Goal: Task Accomplishment & Management: Use online tool/utility

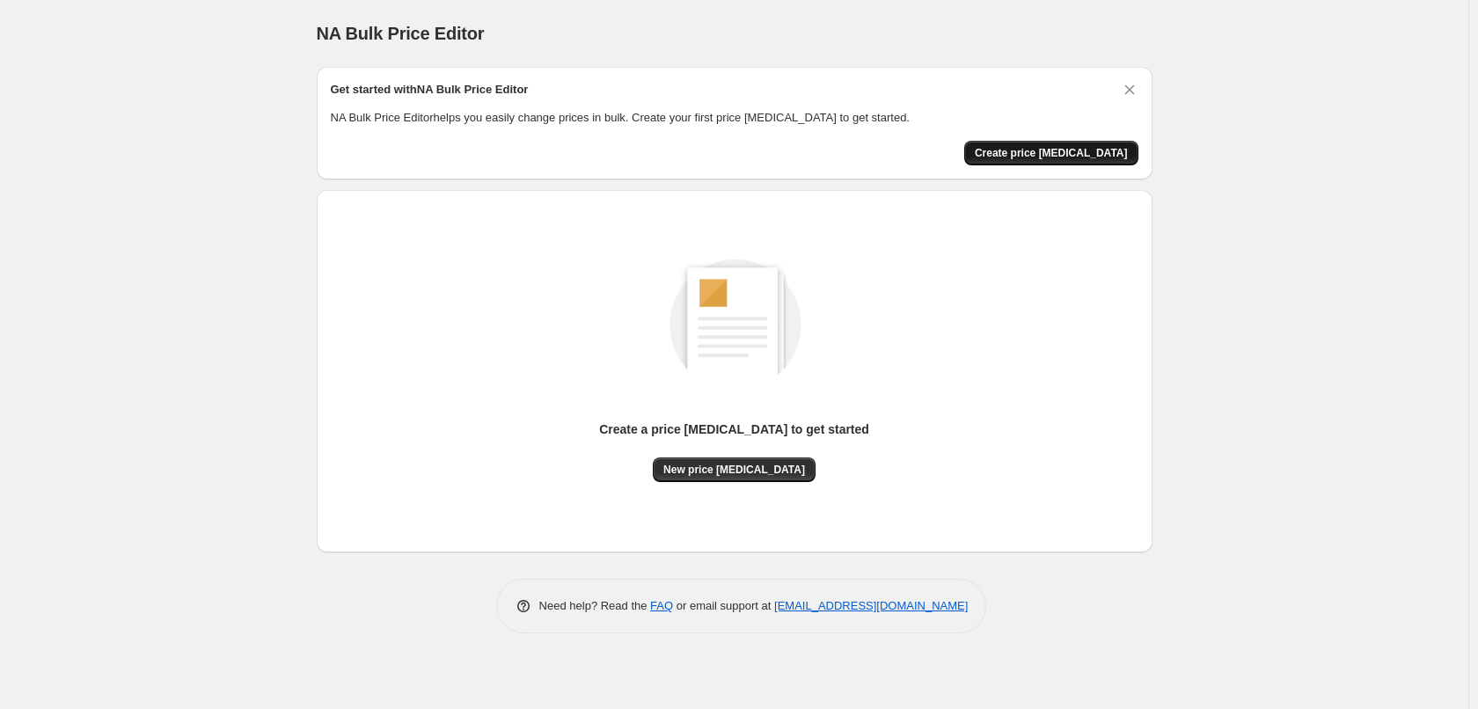
click at [1100, 159] on span "Create price [MEDICAL_DATA]" at bounding box center [1051, 153] width 153 height 14
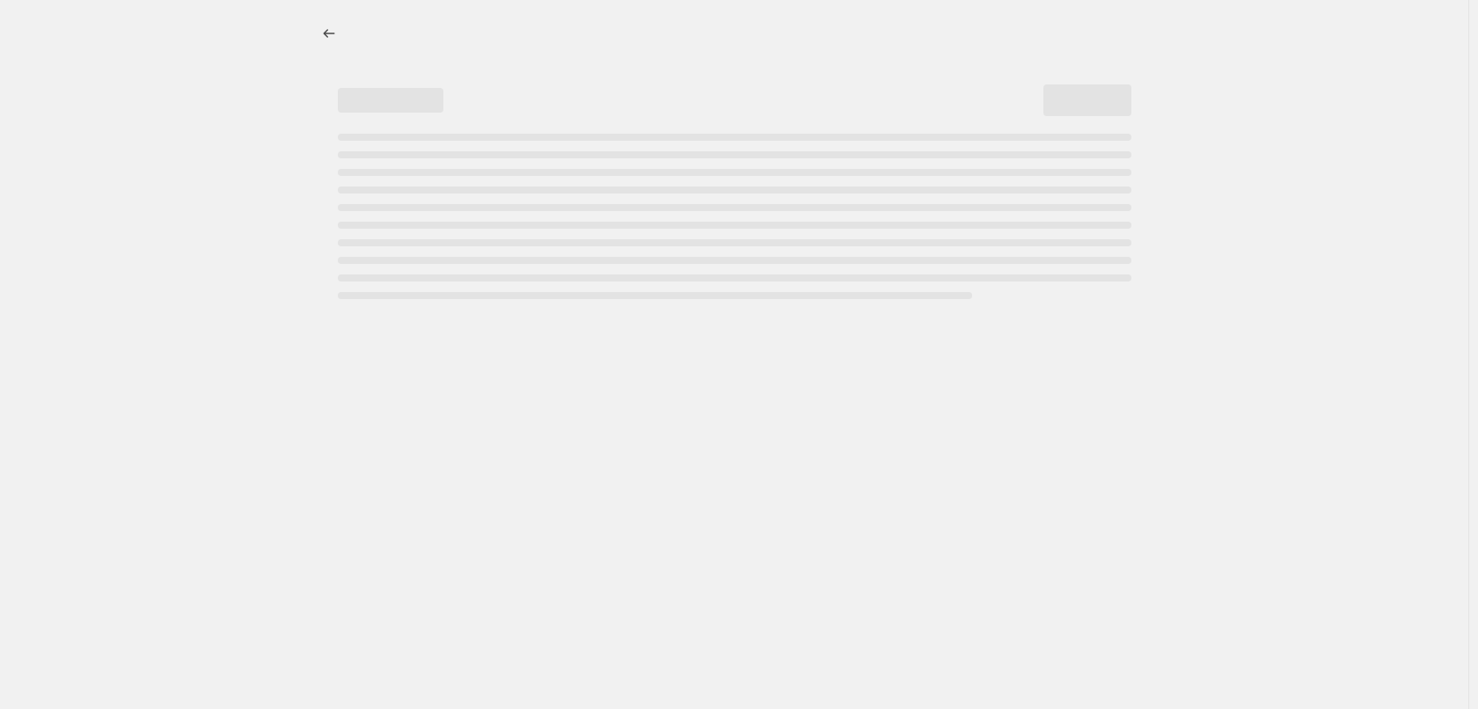
select select "percentage"
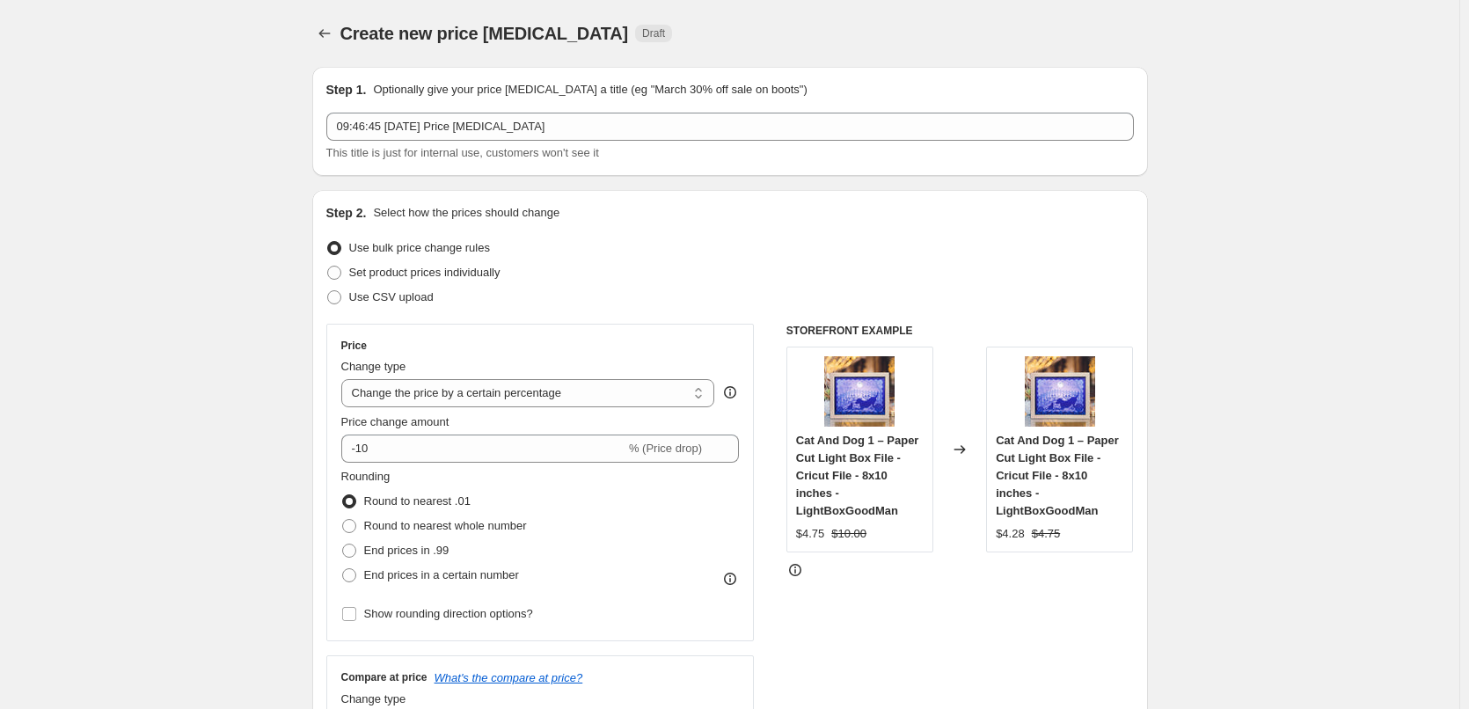
scroll to position [88, 0]
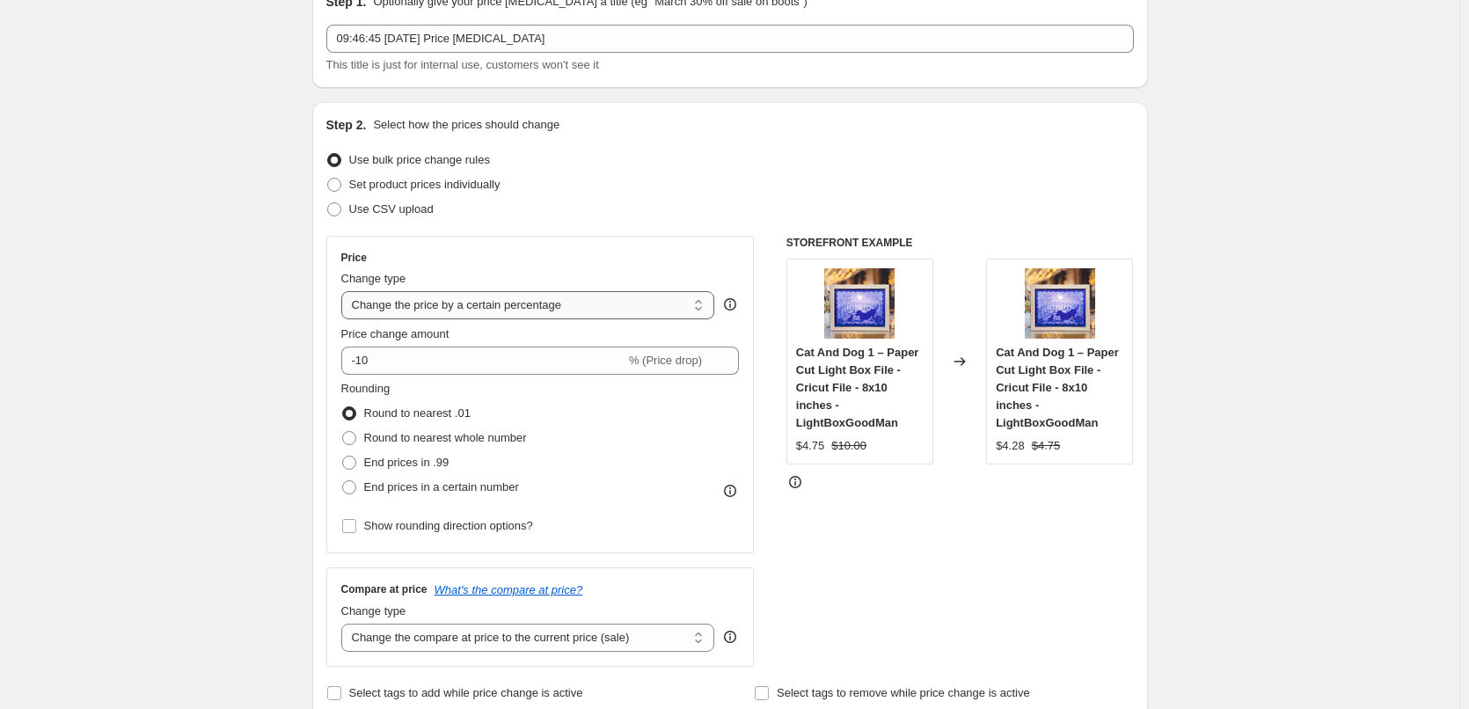
click at [516, 303] on select "Change the price to a certain amount Change the price by a certain amount Chang…" at bounding box center [528, 305] width 374 height 28
drag, startPoint x: 435, startPoint y: 364, endPoint x: 420, endPoint y: 359, distance: 15.9
click at [432, 365] on input "-10" at bounding box center [483, 361] width 284 height 28
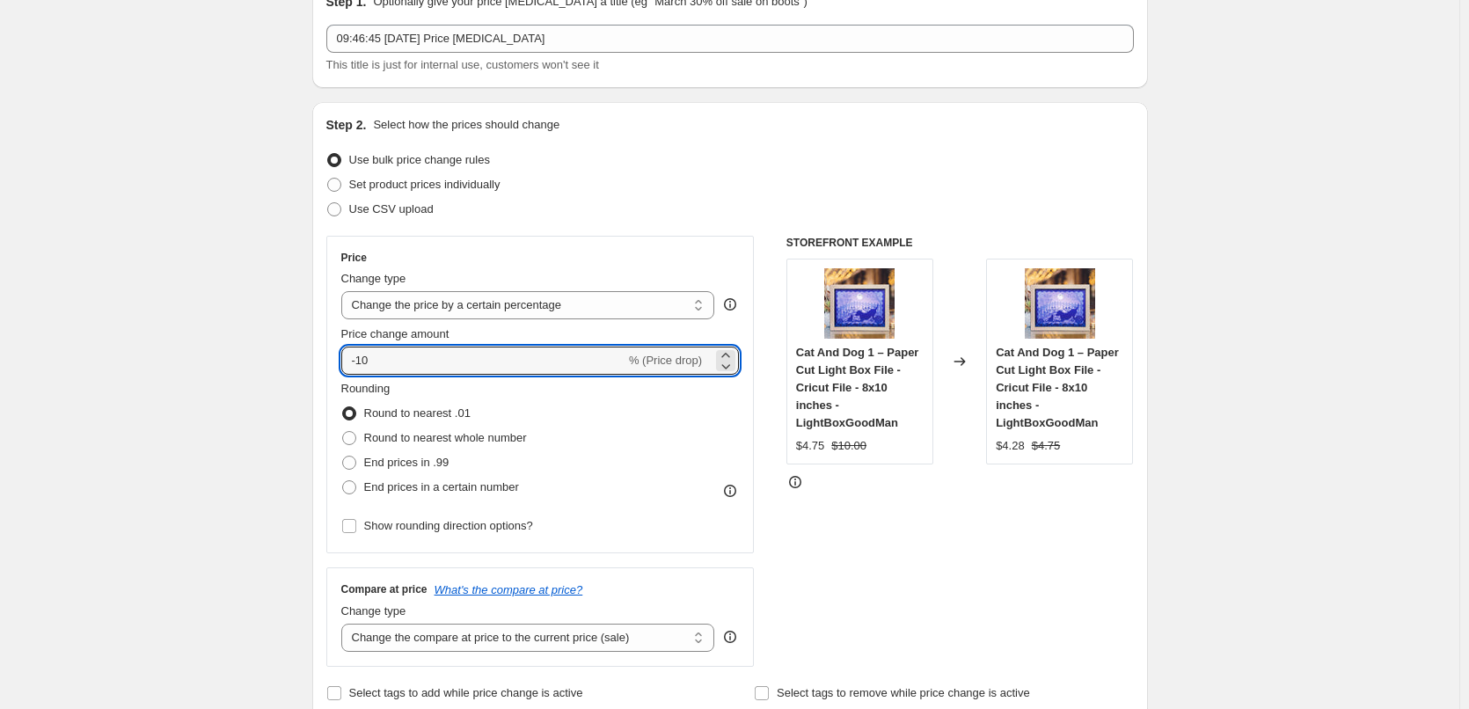
drag, startPoint x: 401, startPoint y: 357, endPoint x: 205, endPoint y: 376, distance: 197.0
type input "30"
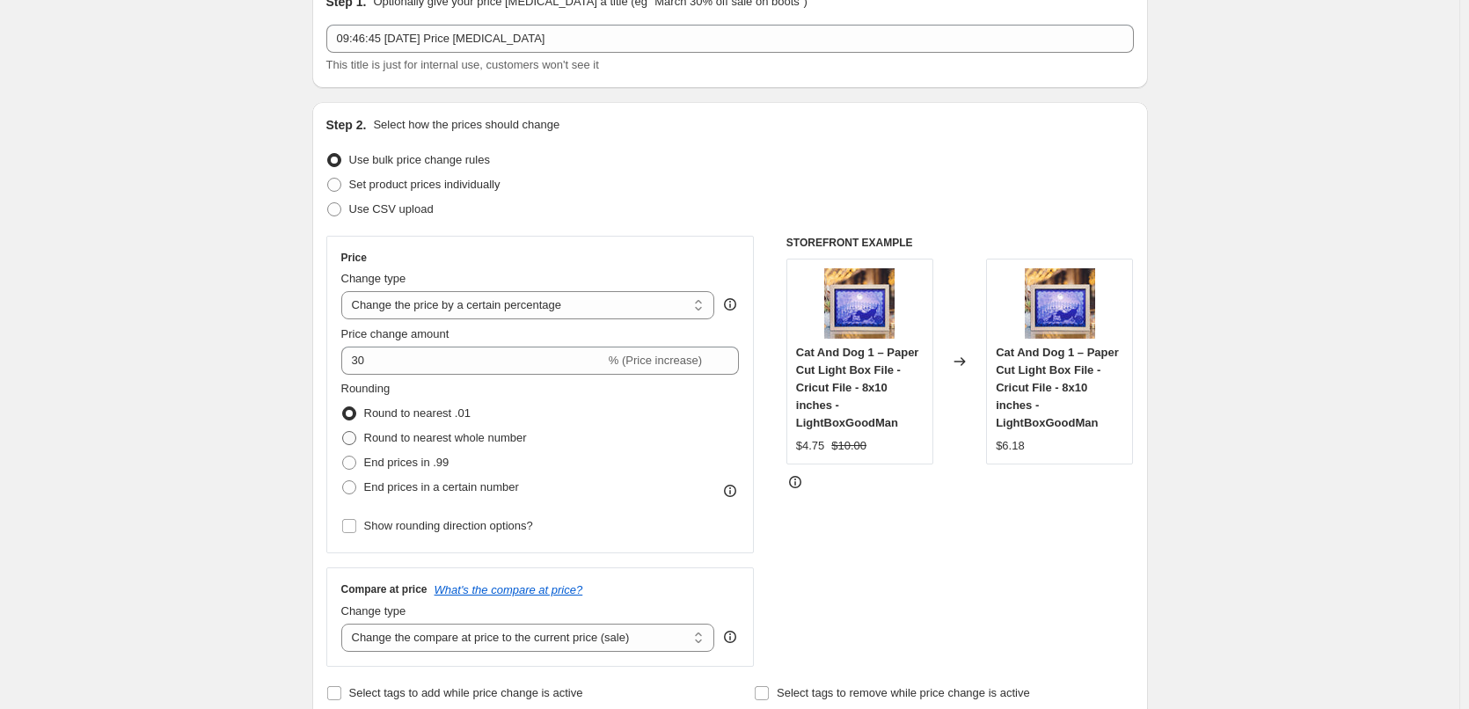
click at [383, 428] on label "Round to nearest whole number" at bounding box center [434, 438] width 186 height 25
click at [343, 431] on input "Round to nearest whole number" at bounding box center [342, 431] width 1 height 1
radio input "true"
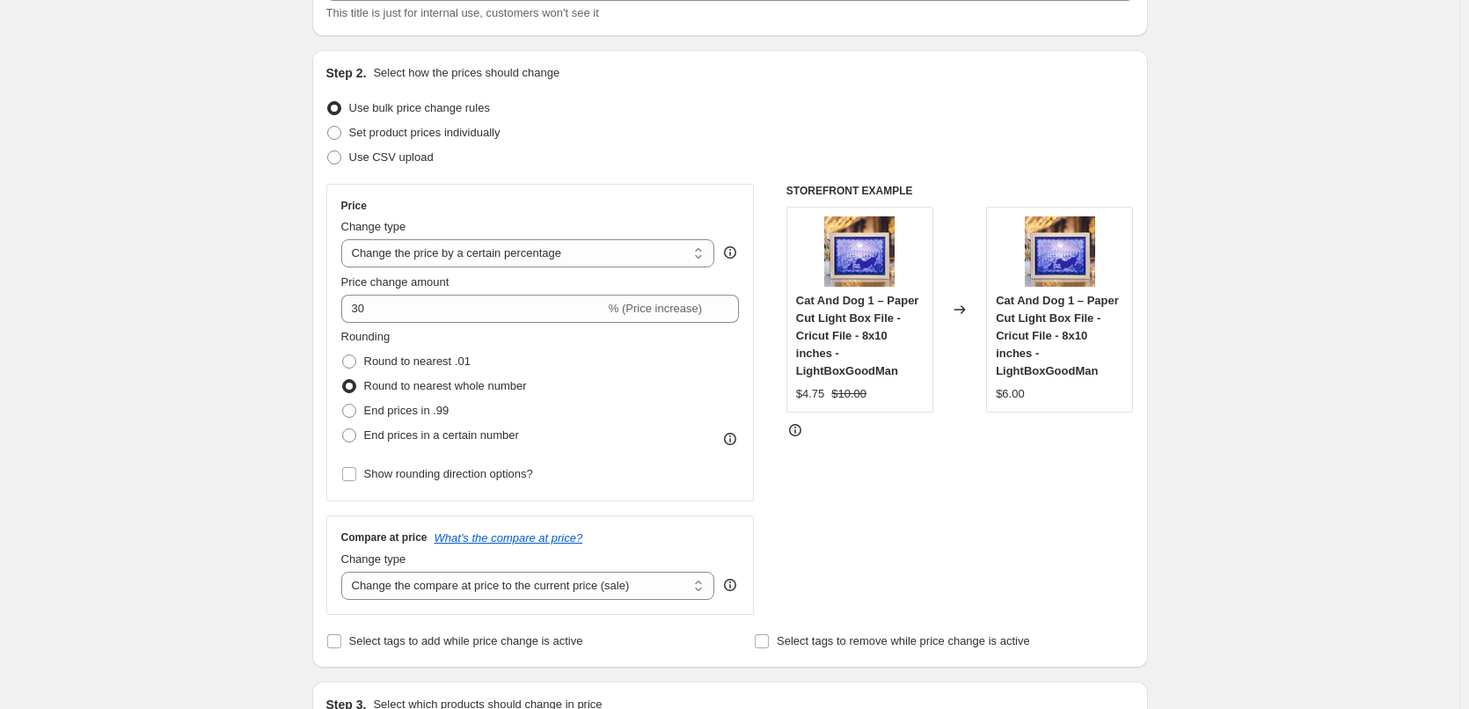
scroll to position [264, 0]
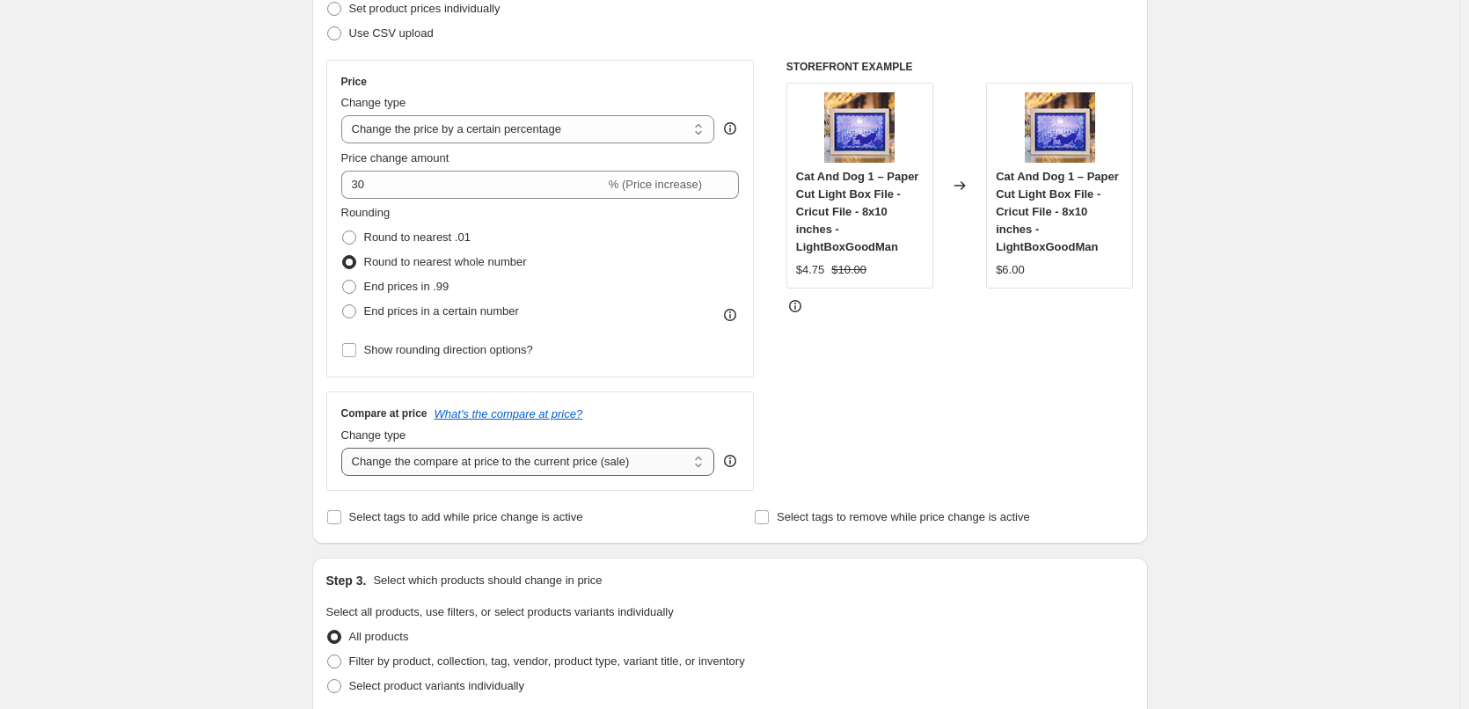
click at [585, 470] on select "Change the compare at price to the current price (sale) Change the compare at p…" at bounding box center [528, 462] width 374 height 28
select select "percentage"
click at [345, 448] on select "Change the compare at price to the current price (sale) Change the compare at p…" at bounding box center [528, 462] width 374 height 28
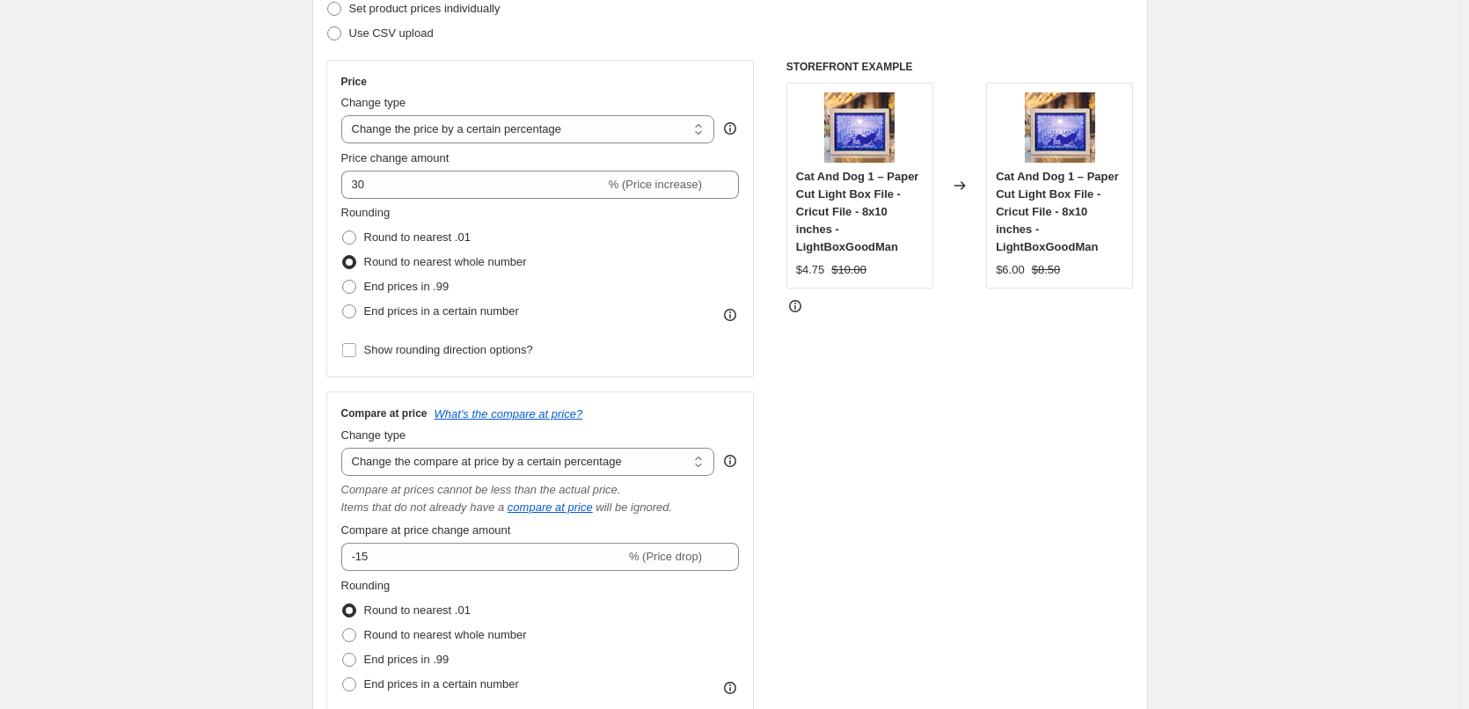
click at [1042, 261] on strike "$8.50" at bounding box center [1046, 270] width 29 height 18
click at [1039, 297] on div at bounding box center [959, 306] width 347 height 18
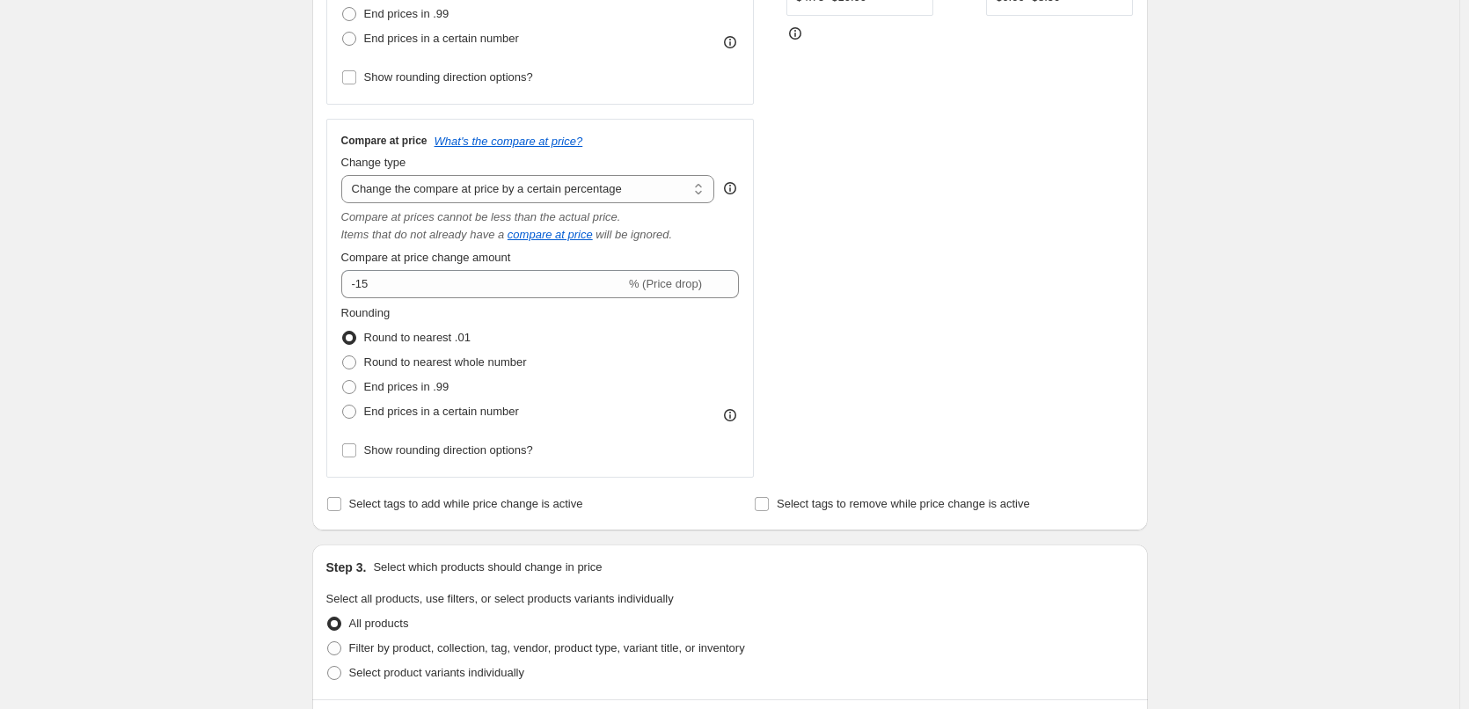
scroll to position [528, 0]
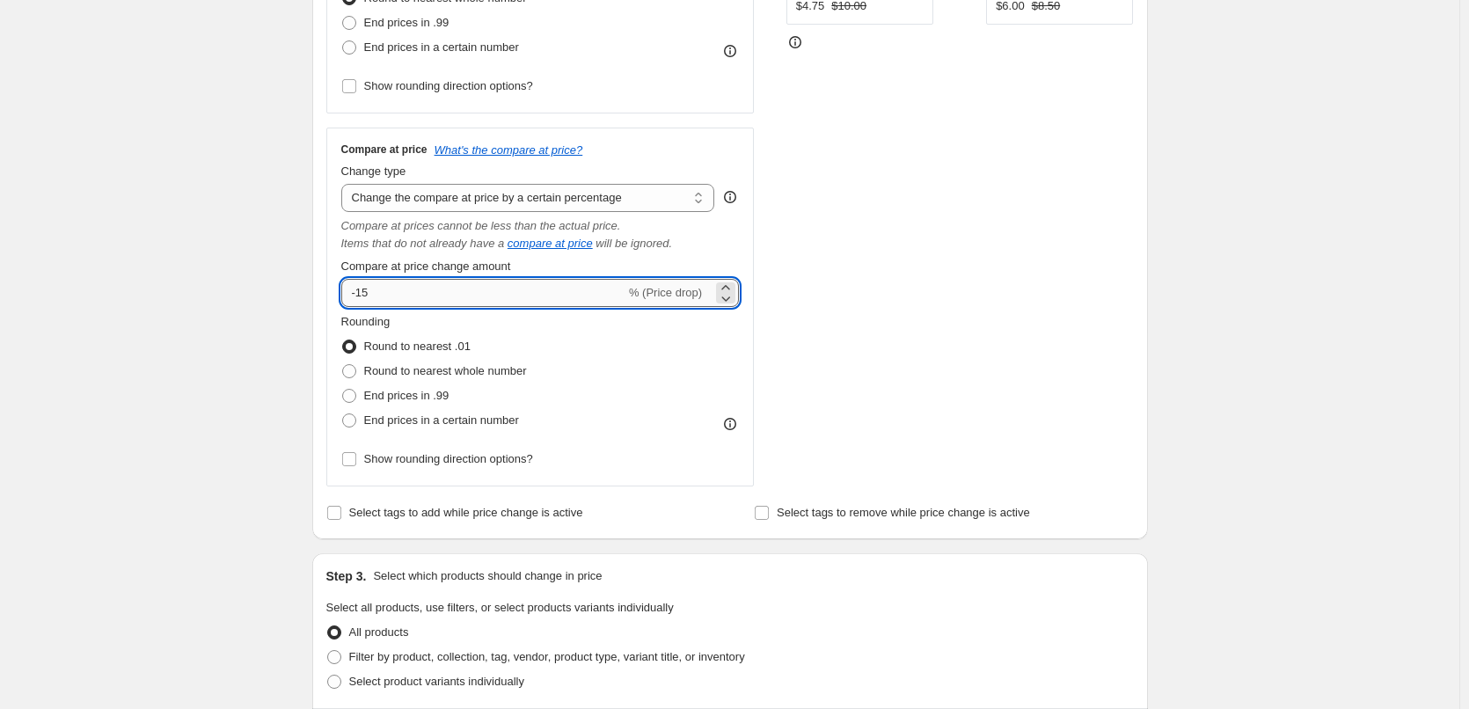
drag, startPoint x: 379, startPoint y: 295, endPoint x: 351, endPoint y: 303, distance: 29.5
click at [351, 303] on input "-15" at bounding box center [483, 293] width 284 height 28
type input "30"
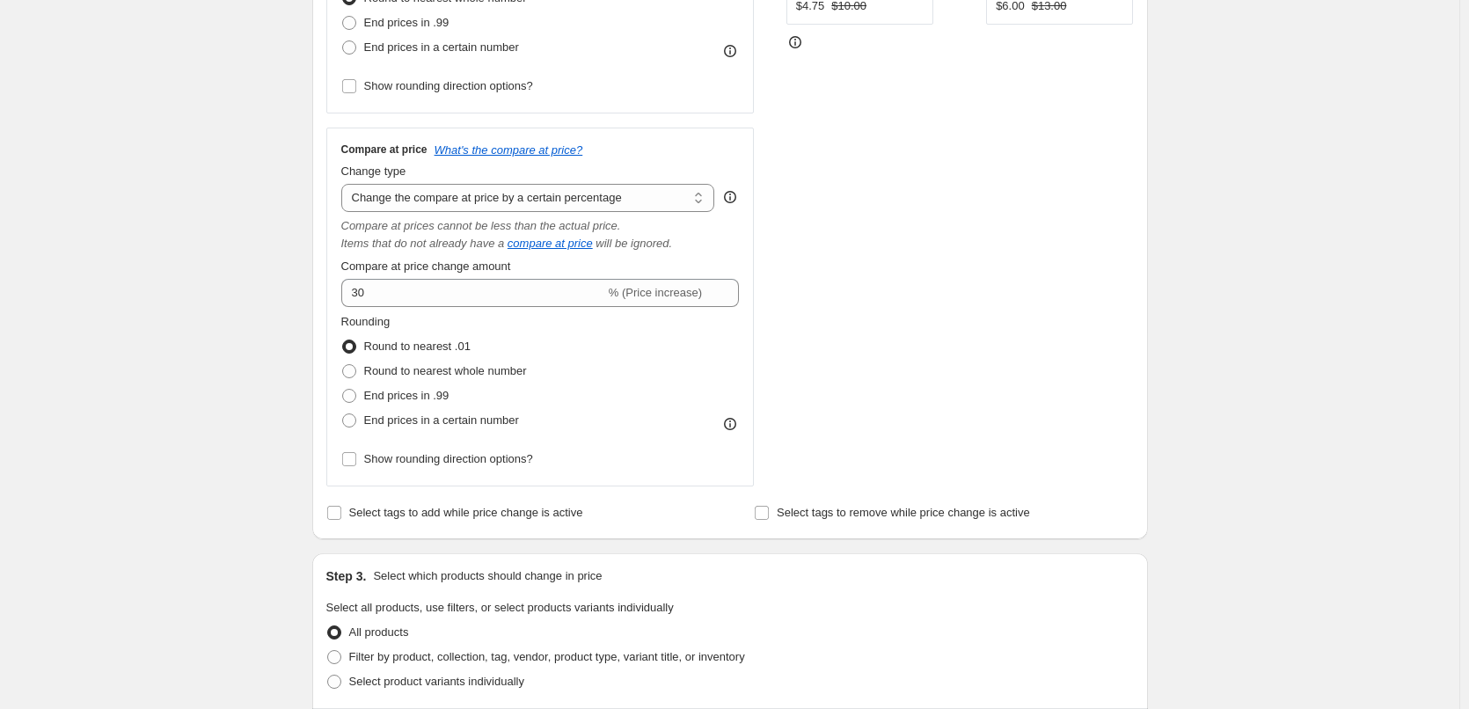
click at [903, 232] on div "STOREFRONT EXAMPLE Cat And Dog 1 – Paper Cut Light Box File - Cricut File - 8x1…" at bounding box center [959, 141] width 347 height 690
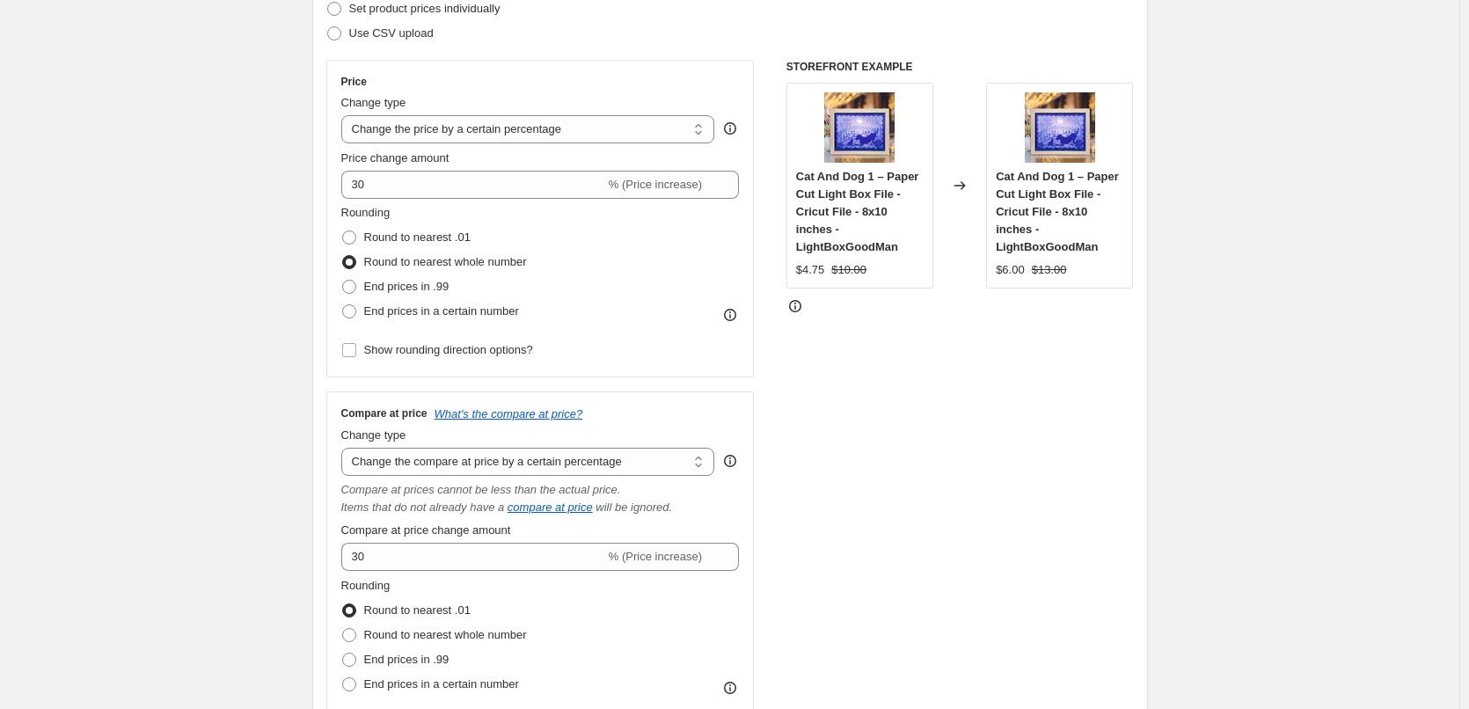
scroll to position [352, 0]
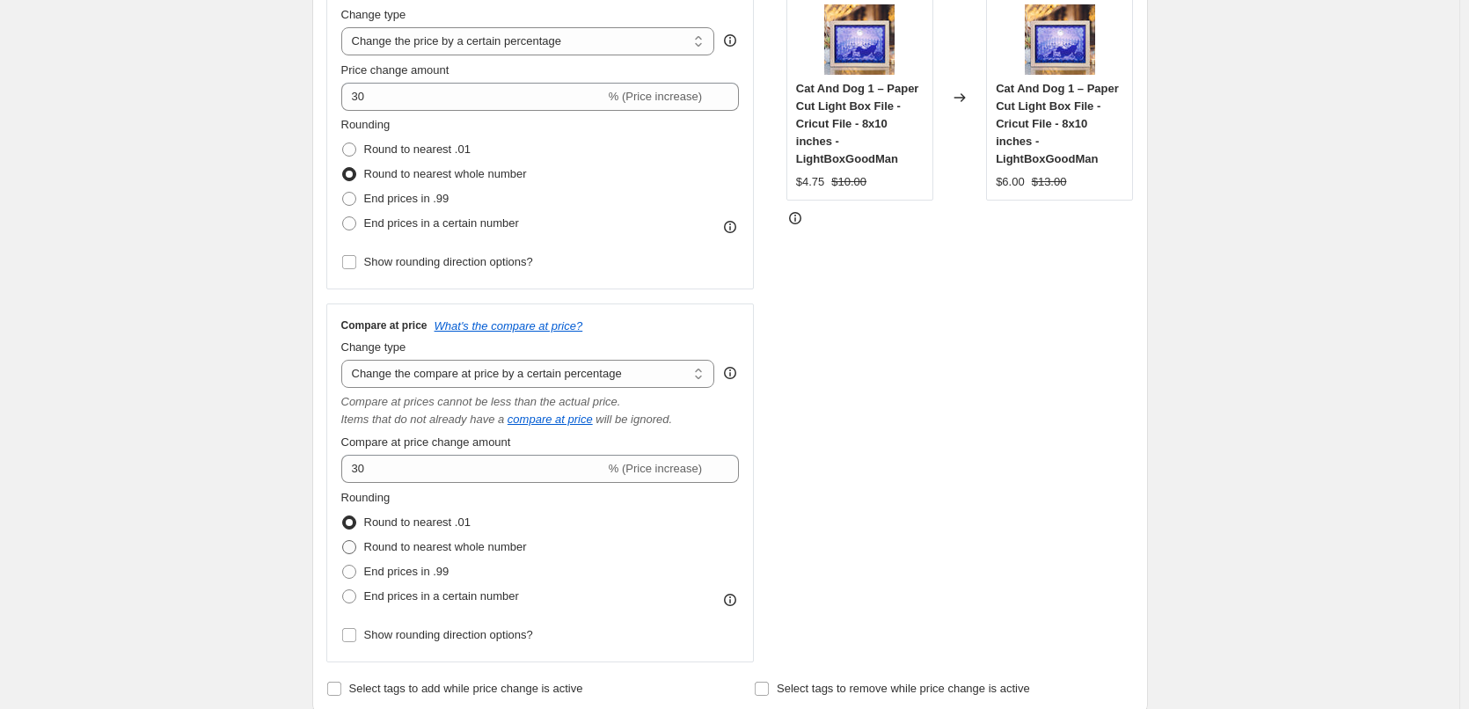
click at [425, 551] on span "Round to nearest whole number" at bounding box center [445, 546] width 163 height 13
click at [343, 541] on input "Round to nearest whole number" at bounding box center [342, 540] width 1 height 1
radio input "true"
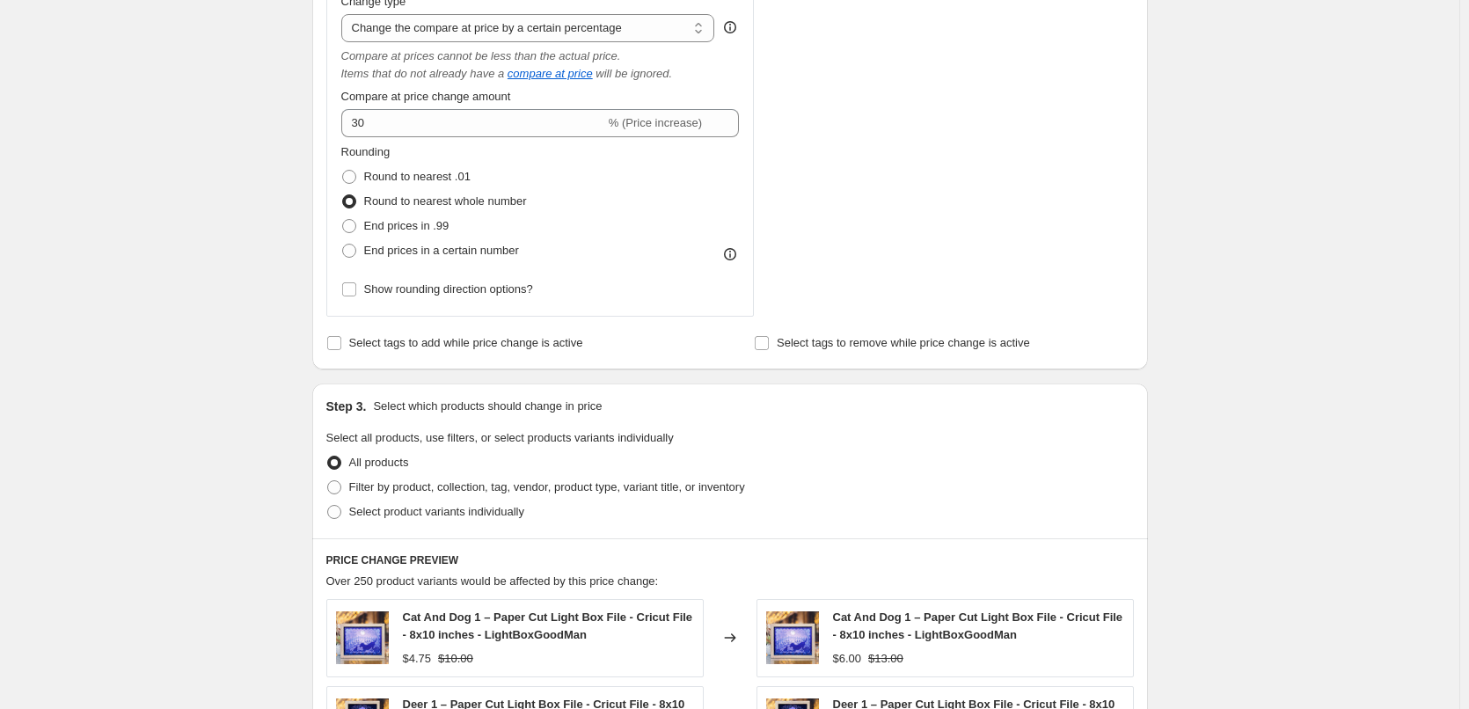
scroll to position [704, 0]
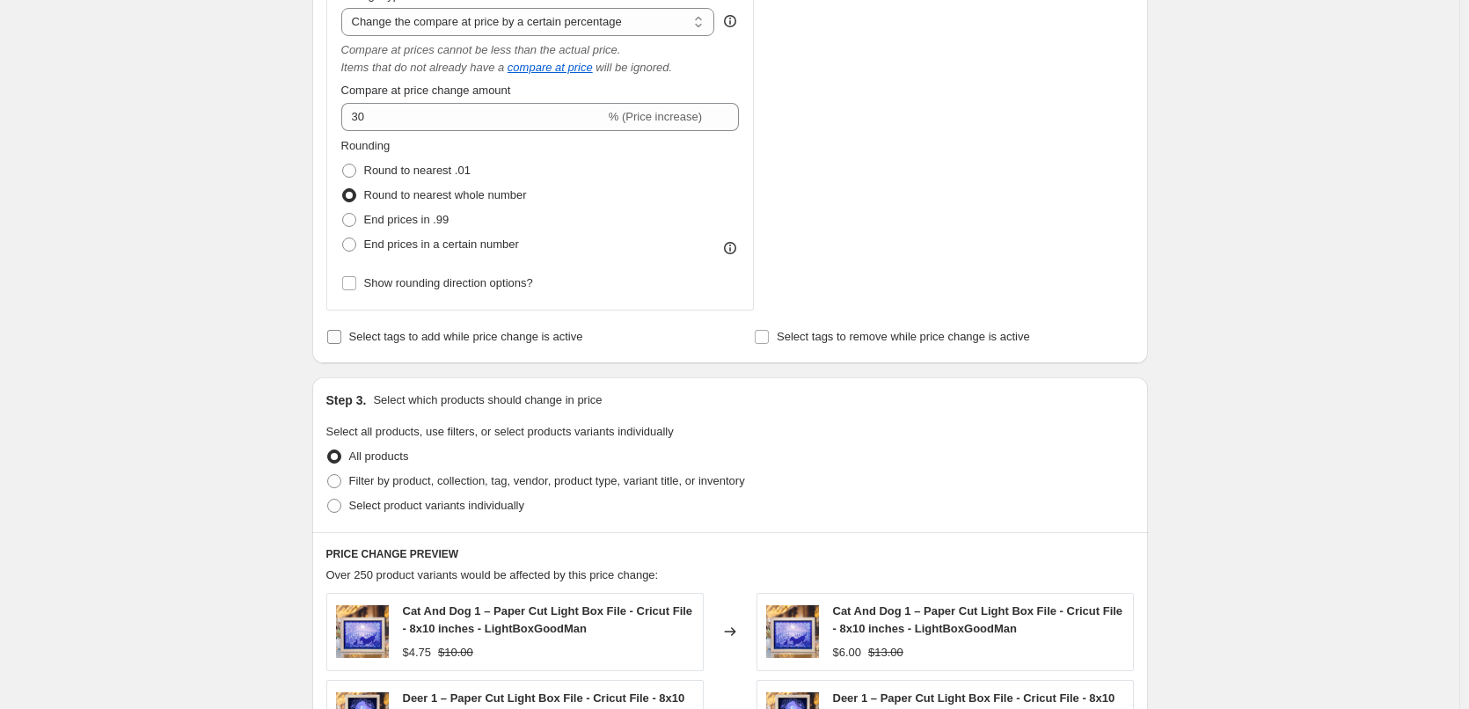
click at [341, 336] on input "Select tags to add while price change is active" at bounding box center [334, 337] width 14 height 14
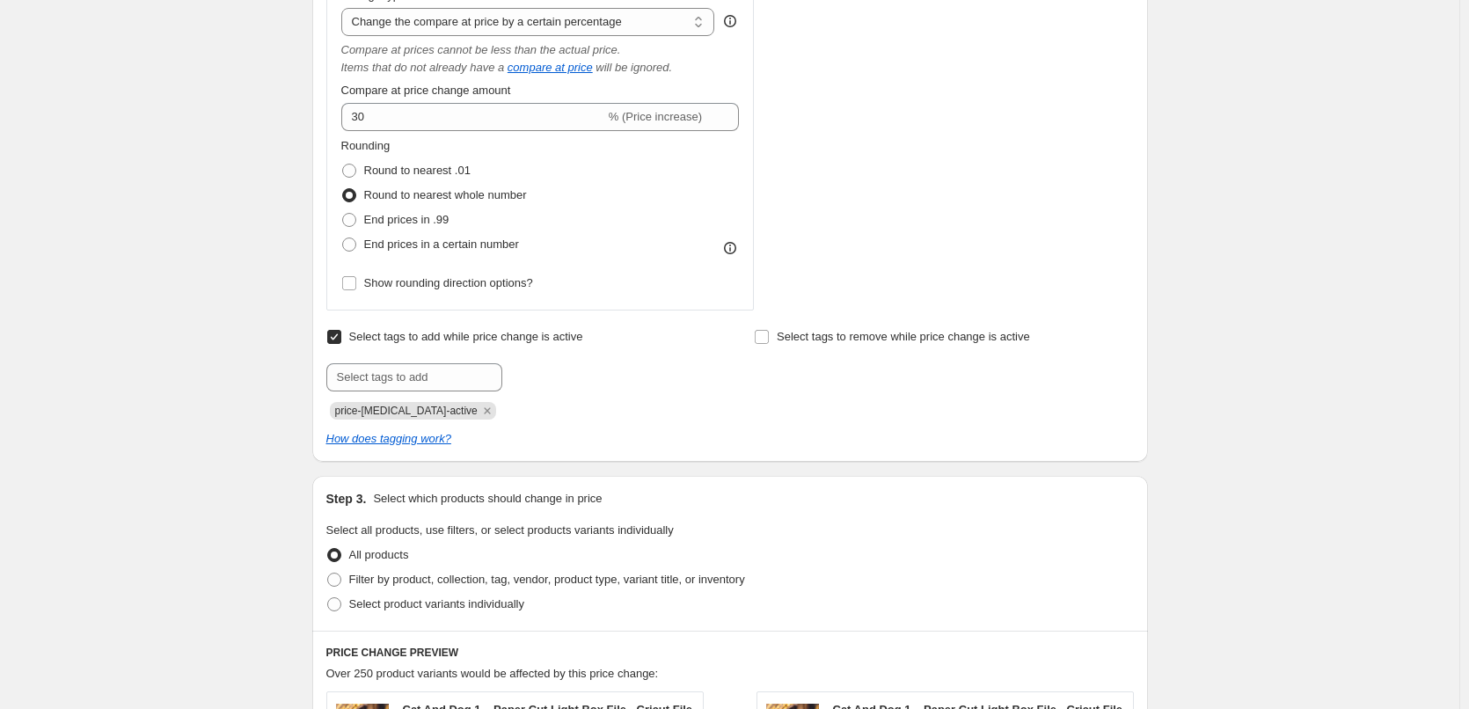
click at [341, 336] on input "Select tags to add while price change is active" at bounding box center [334, 337] width 14 height 14
checkbox input "false"
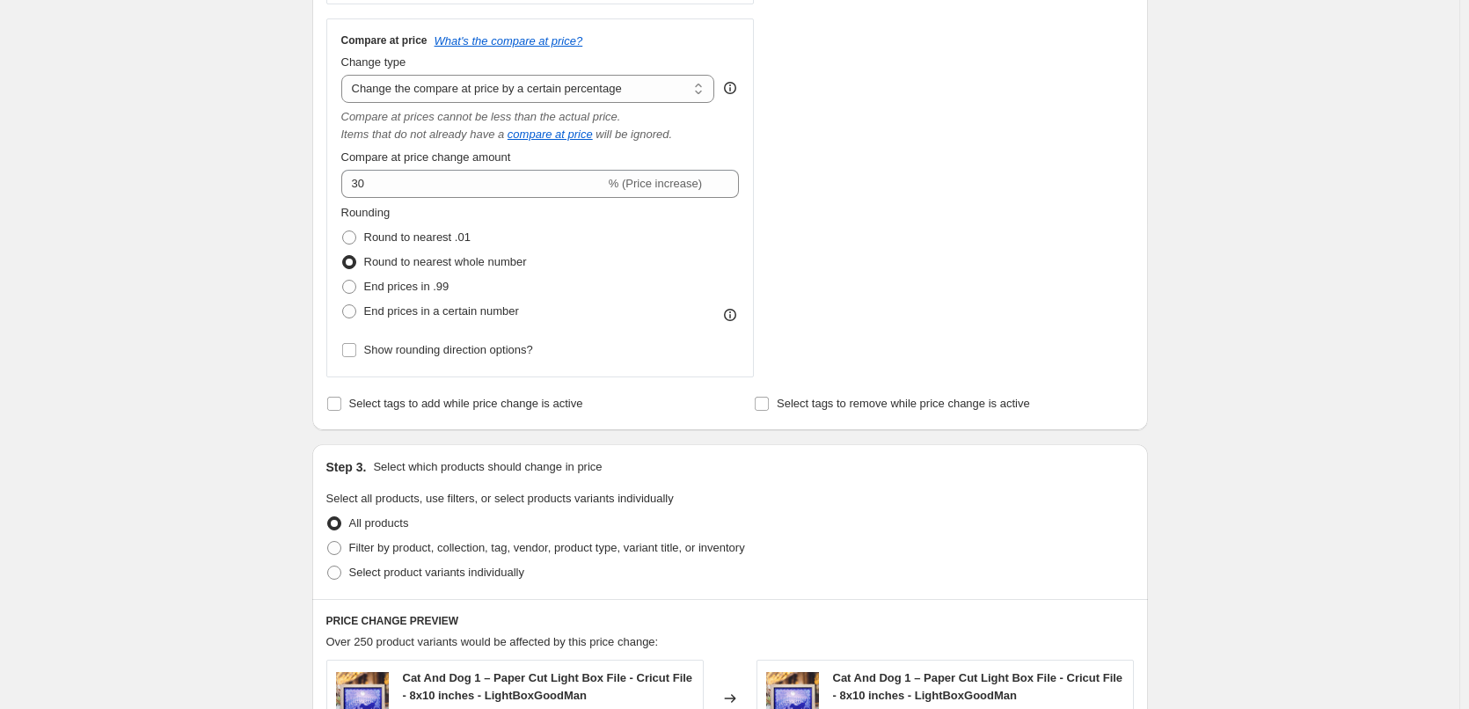
scroll to position [634, 0]
click at [353, 239] on span at bounding box center [349, 240] width 14 height 14
click at [343, 234] on input "Round to nearest .01" at bounding box center [342, 233] width 1 height 1
radio input "true"
click at [350, 268] on span at bounding box center [349, 265] width 14 height 14
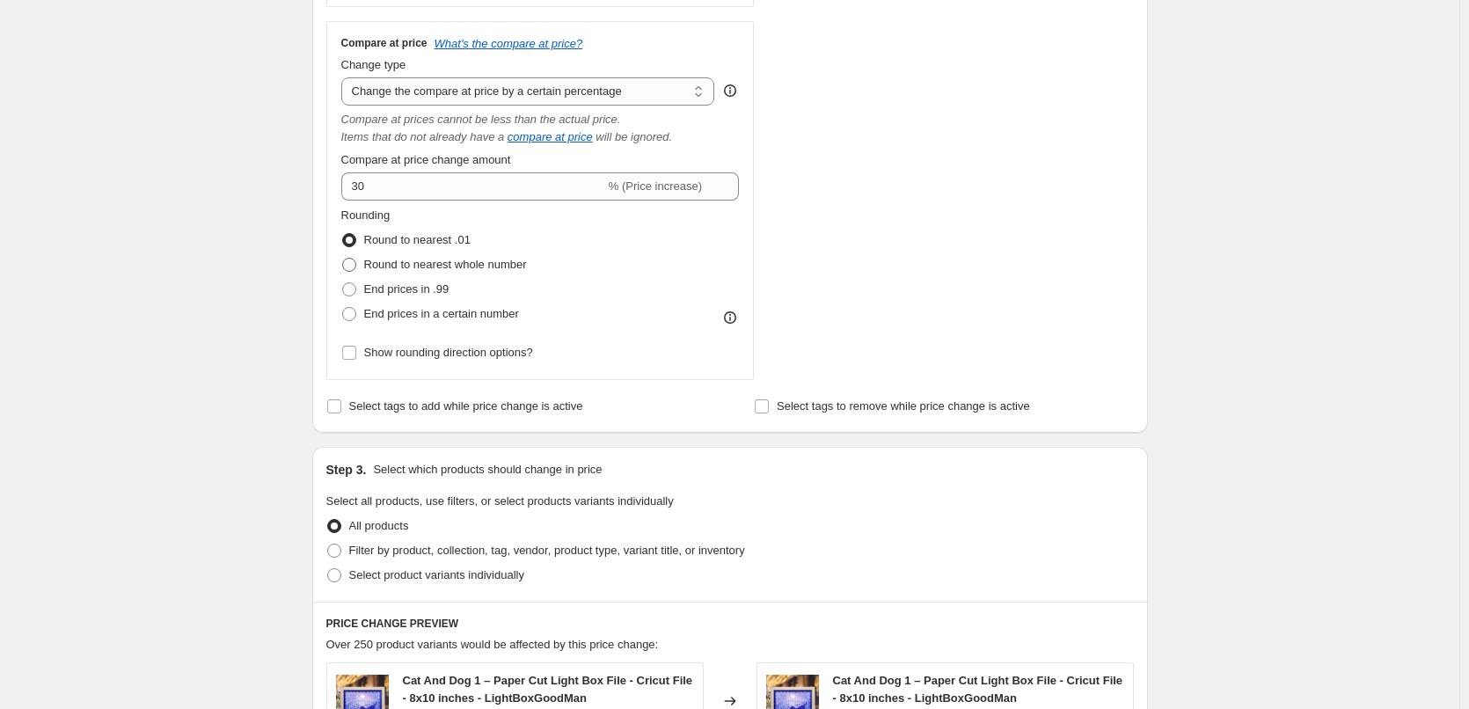
click at [343, 259] on input "Round to nearest whole number" at bounding box center [342, 258] width 1 height 1
radio input "true"
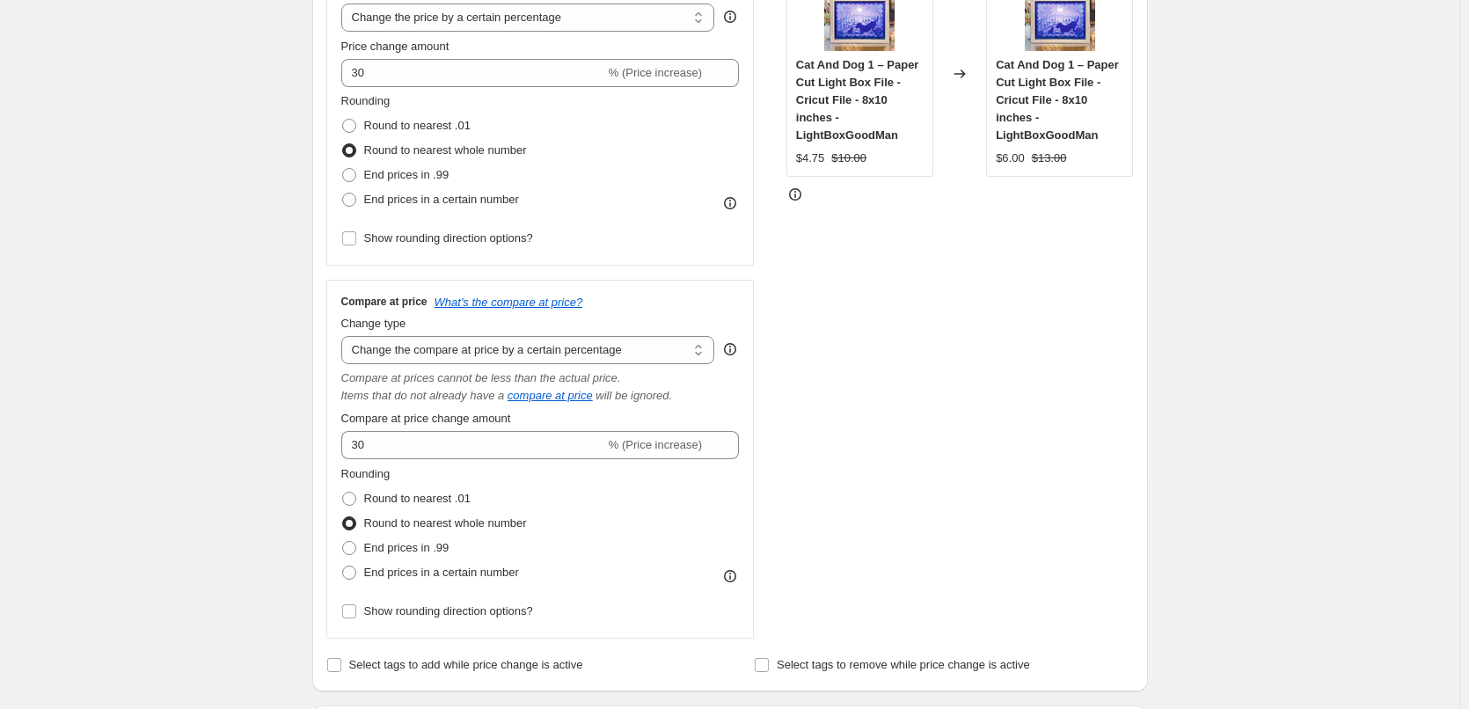
scroll to position [370, 0]
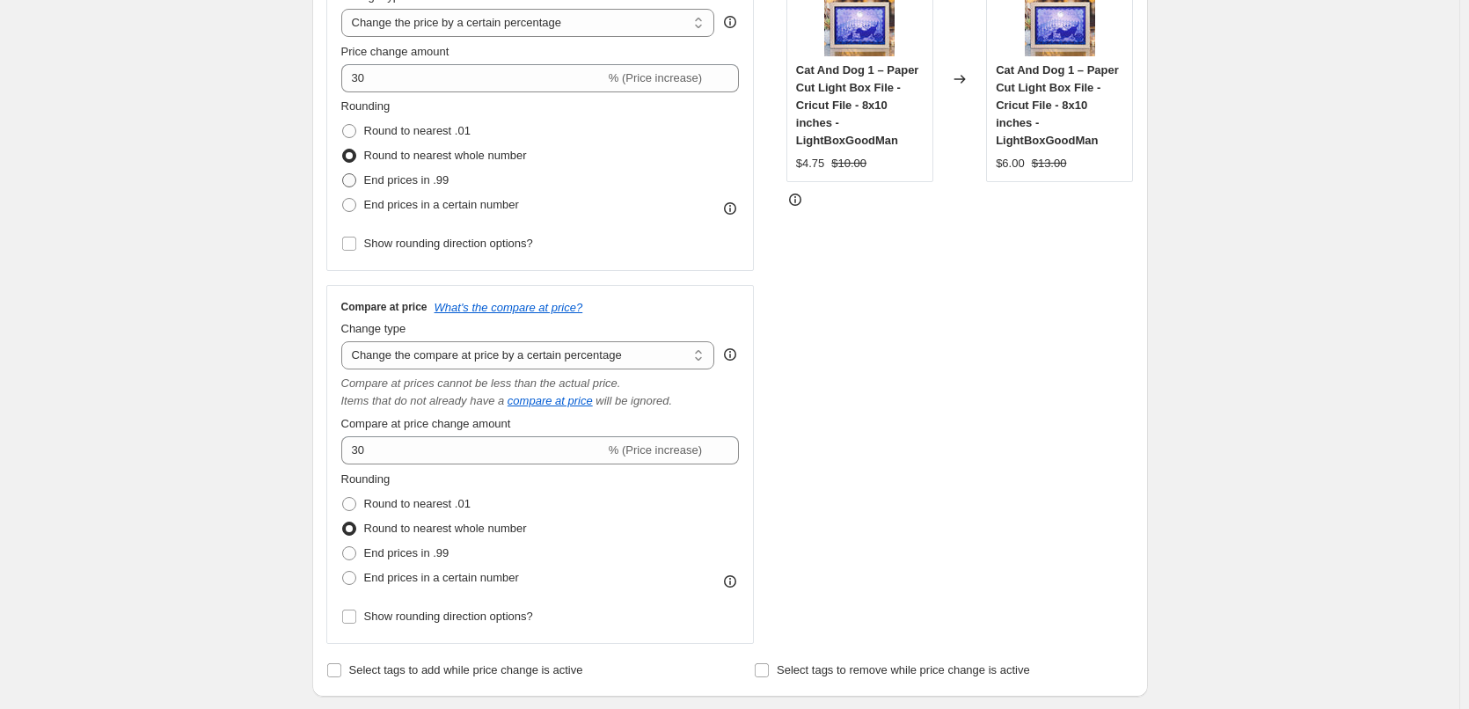
click at [369, 181] on span "End prices in .99" at bounding box center [406, 179] width 85 height 13
click at [343, 174] on input "End prices in .99" at bounding box center [342, 173] width 1 height 1
radio input "true"
click at [391, 128] on span "Round to nearest .01" at bounding box center [417, 130] width 106 height 13
click at [343, 125] on input "Round to nearest .01" at bounding box center [342, 124] width 1 height 1
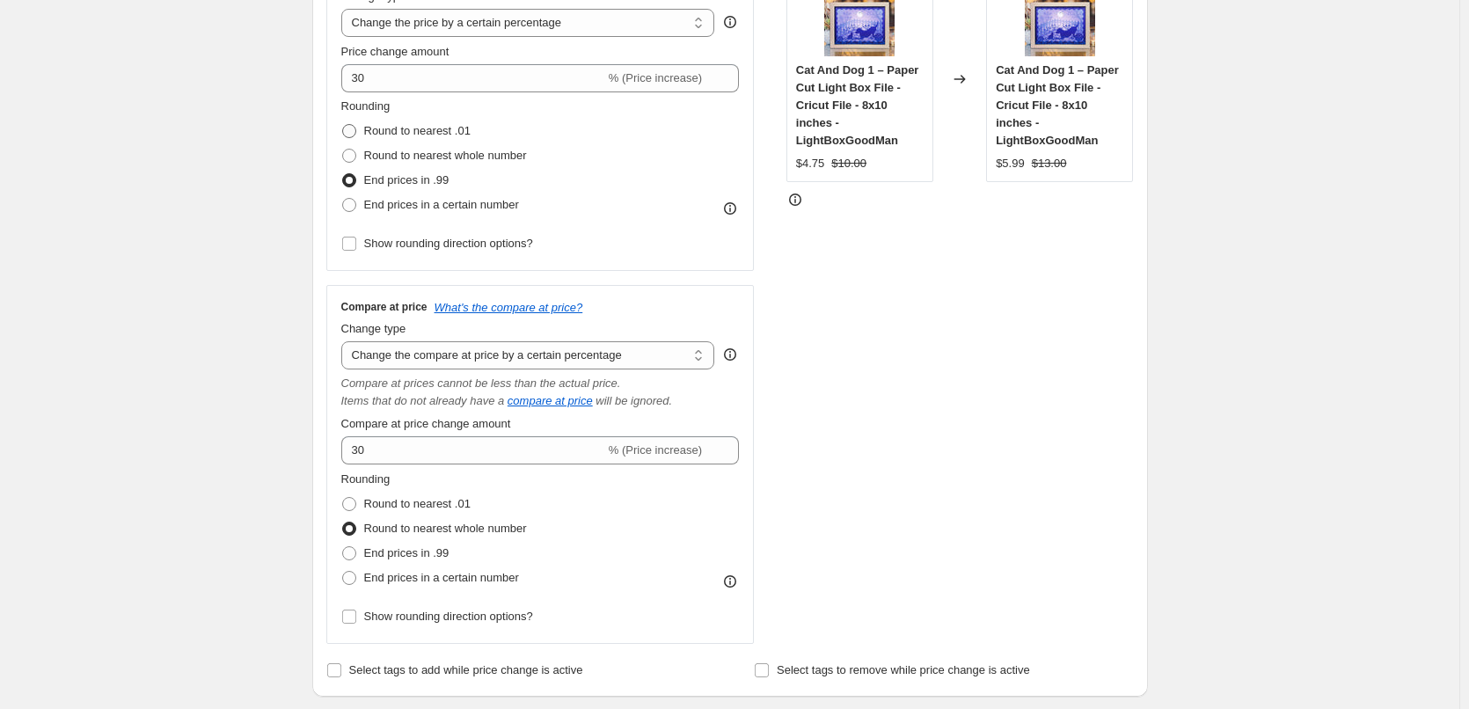
radio input "true"
click at [383, 156] on span "Round to nearest whole number" at bounding box center [445, 155] width 163 height 13
click at [343, 150] on input "Round to nearest whole number" at bounding box center [342, 149] width 1 height 1
radio input "true"
click at [413, 125] on span "Round to nearest .01" at bounding box center [417, 130] width 106 height 13
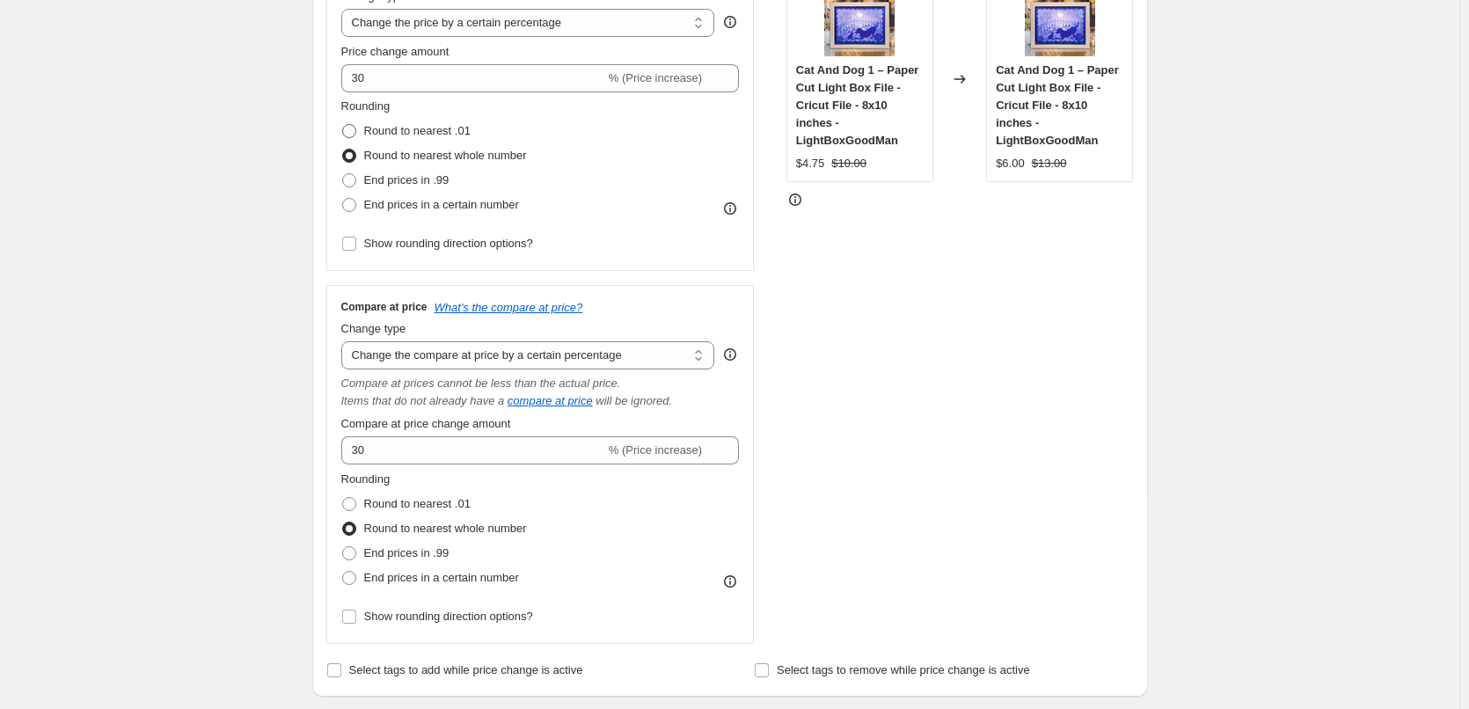
click at [343, 125] on input "Round to nearest .01" at bounding box center [342, 124] width 1 height 1
radio input "true"
click at [471, 157] on span "Round to nearest whole number" at bounding box center [445, 155] width 163 height 13
click at [343, 150] on input "Round to nearest whole number" at bounding box center [342, 149] width 1 height 1
radio input "true"
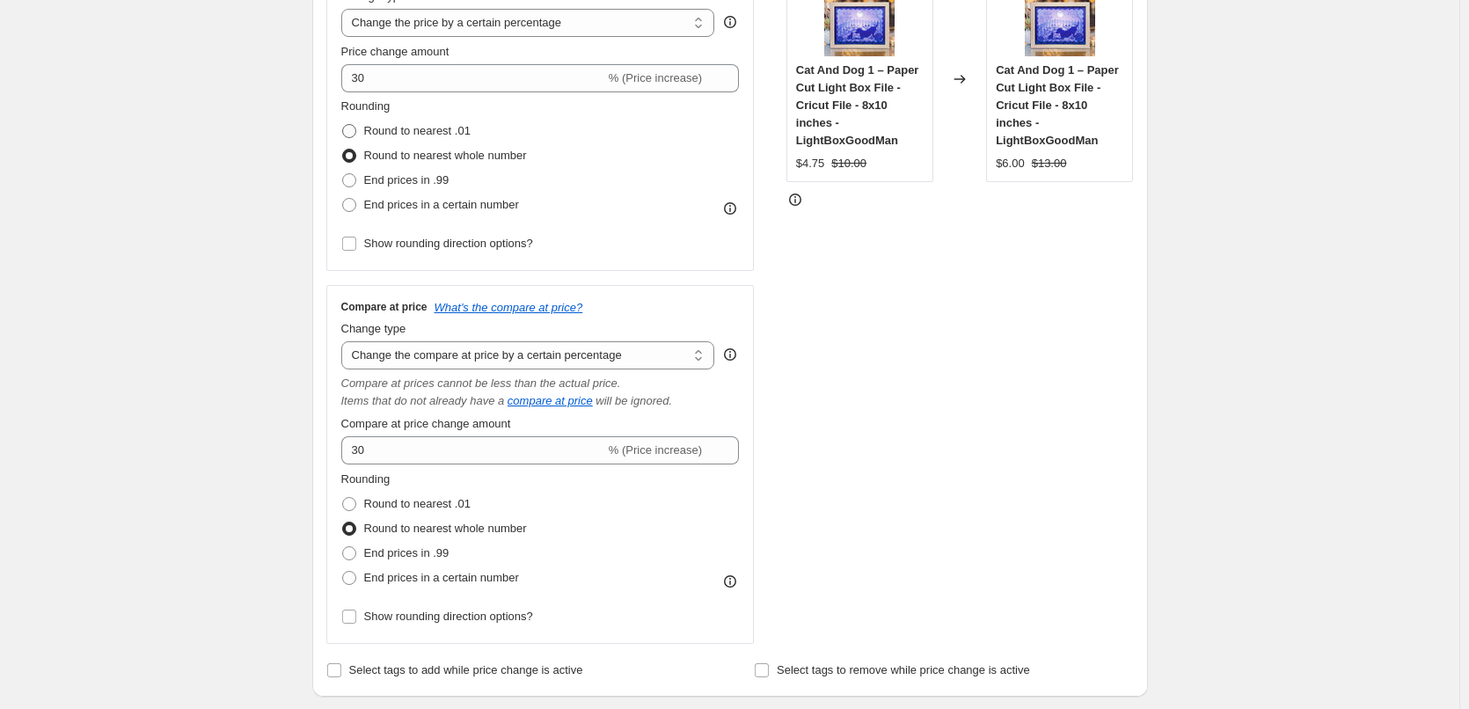
click at [453, 134] on span "Round to nearest .01" at bounding box center [417, 130] width 106 height 13
click at [343, 125] on input "Round to nearest .01" at bounding box center [342, 124] width 1 height 1
radio input "true"
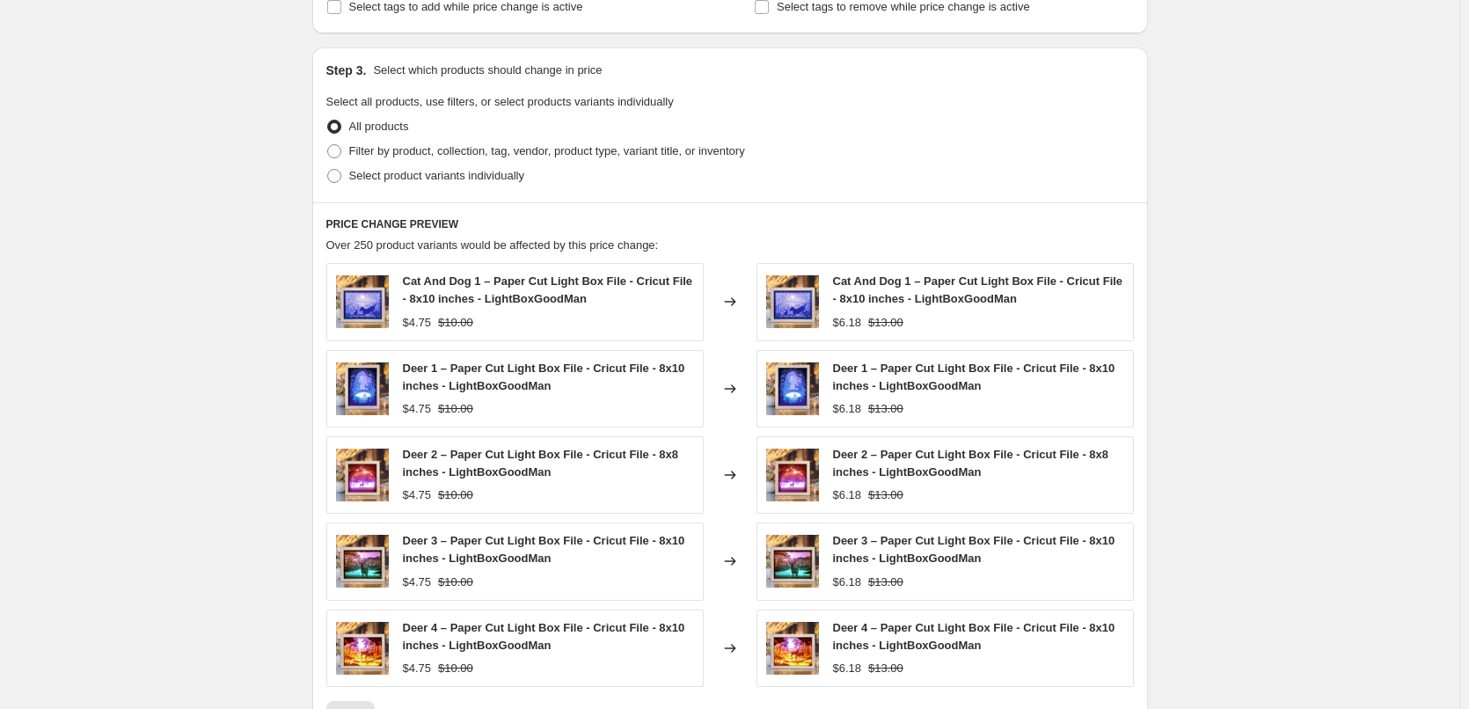
scroll to position [1074, 0]
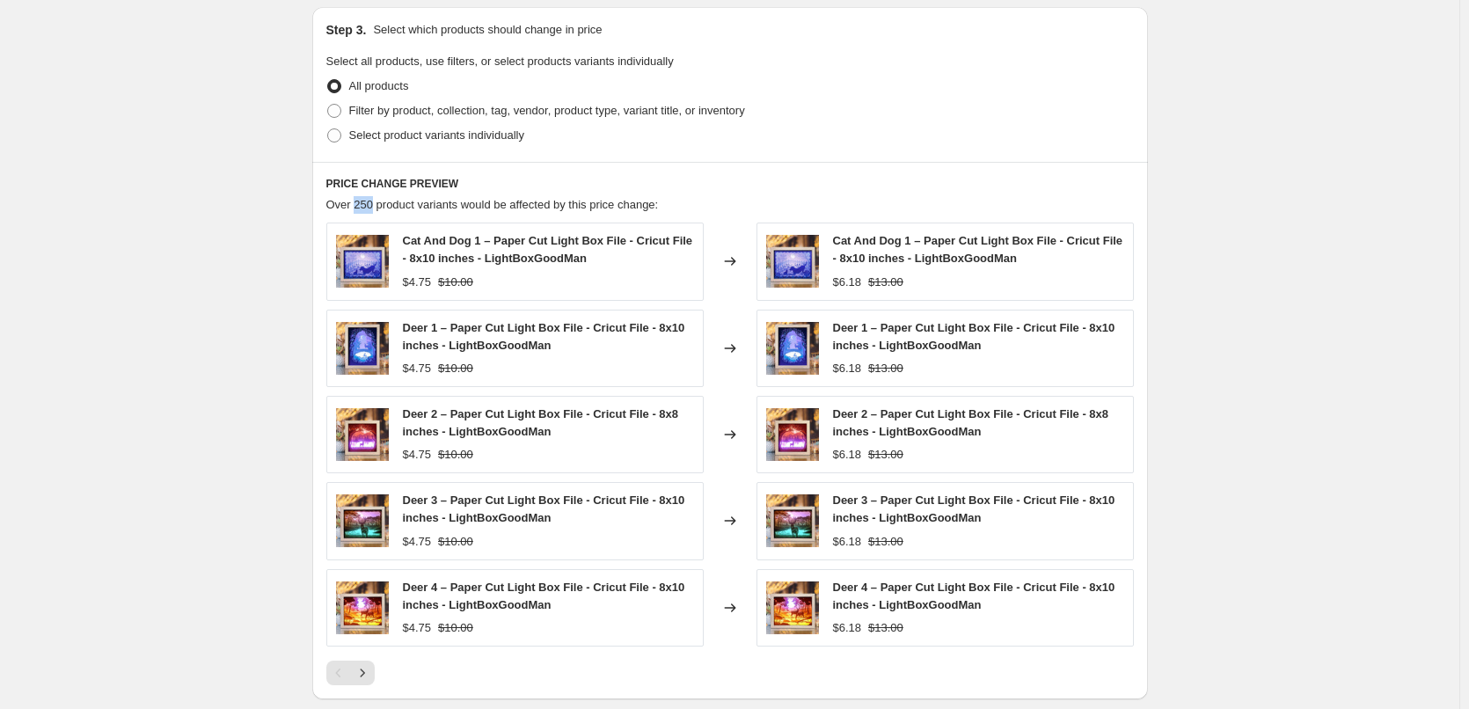
drag, startPoint x: 357, startPoint y: 207, endPoint x: 375, endPoint y: 207, distance: 17.6
click at [375, 207] on span "Over 250 product variants would be affected by this price change:" at bounding box center [492, 204] width 332 height 13
click at [371, 676] on icon "Next" at bounding box center [363, 673] width 18 height 18
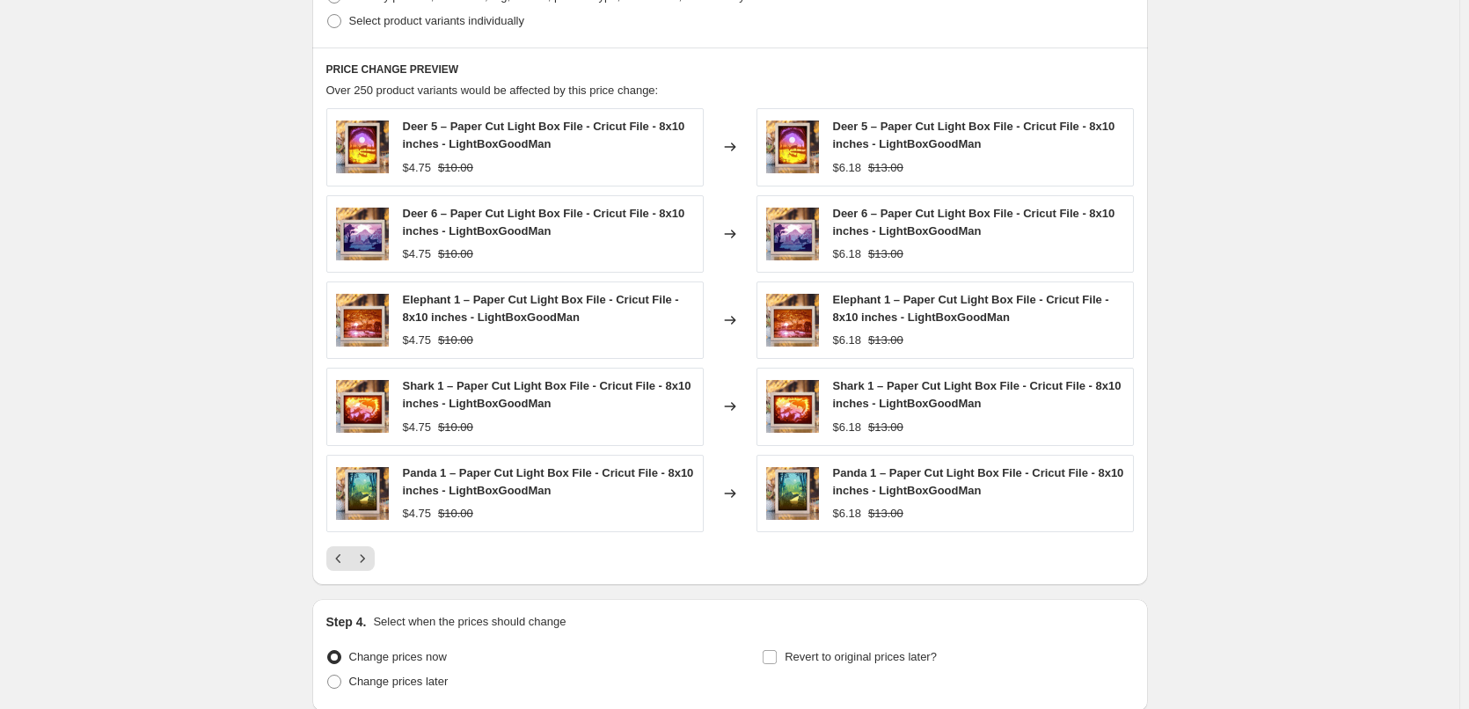
scroll to position [1162, 0]
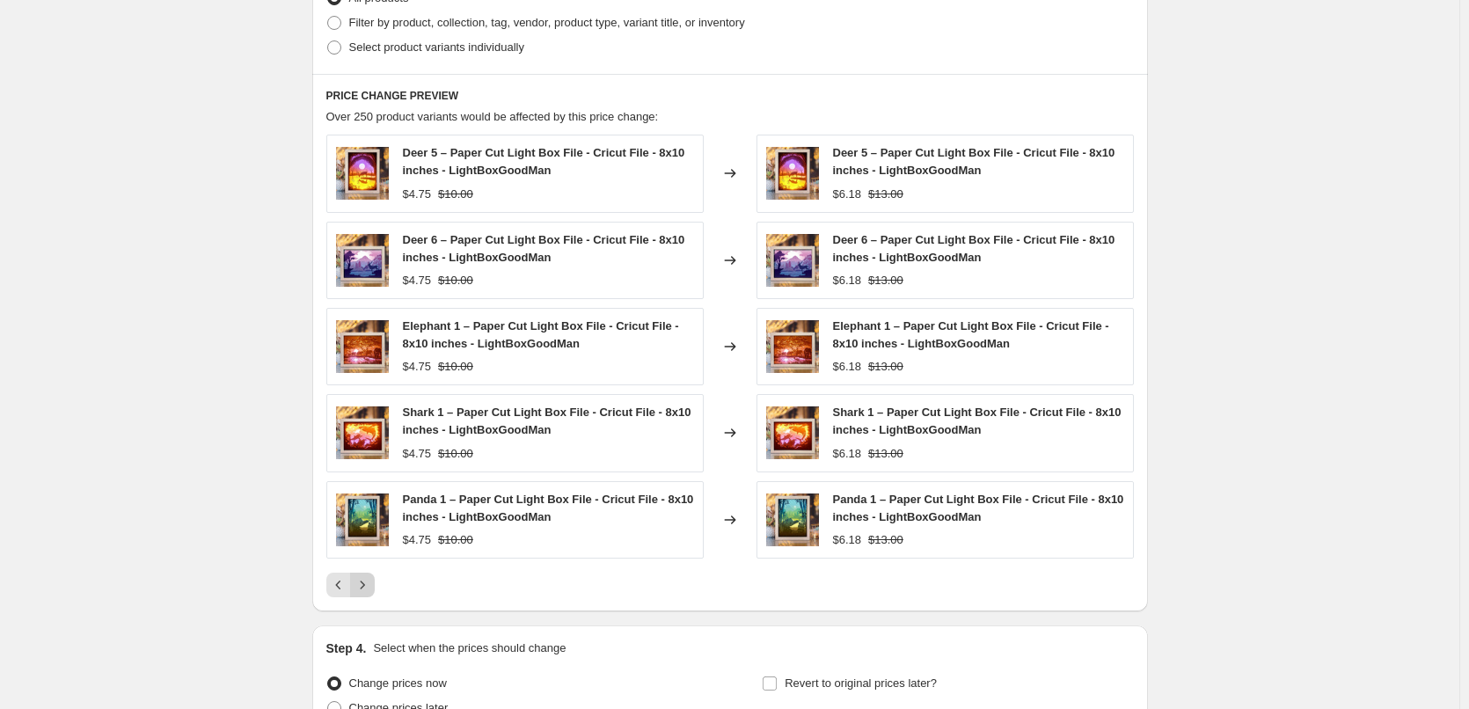
click at [375, 581] on button "Next" at bounding box center [362, 585] width 25 height 25
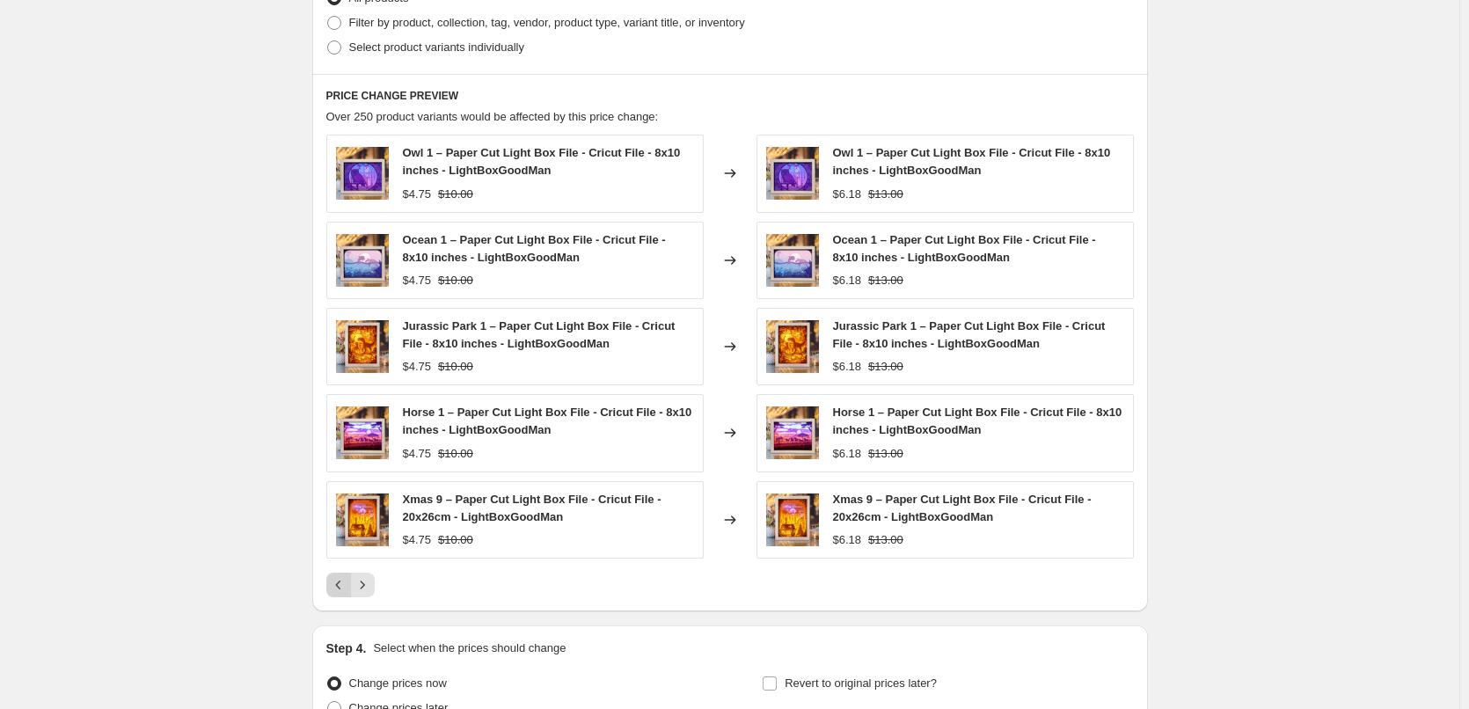
click at [347, 589] on icon "Previous" at bounding box center [339, 585] width 18 height 18
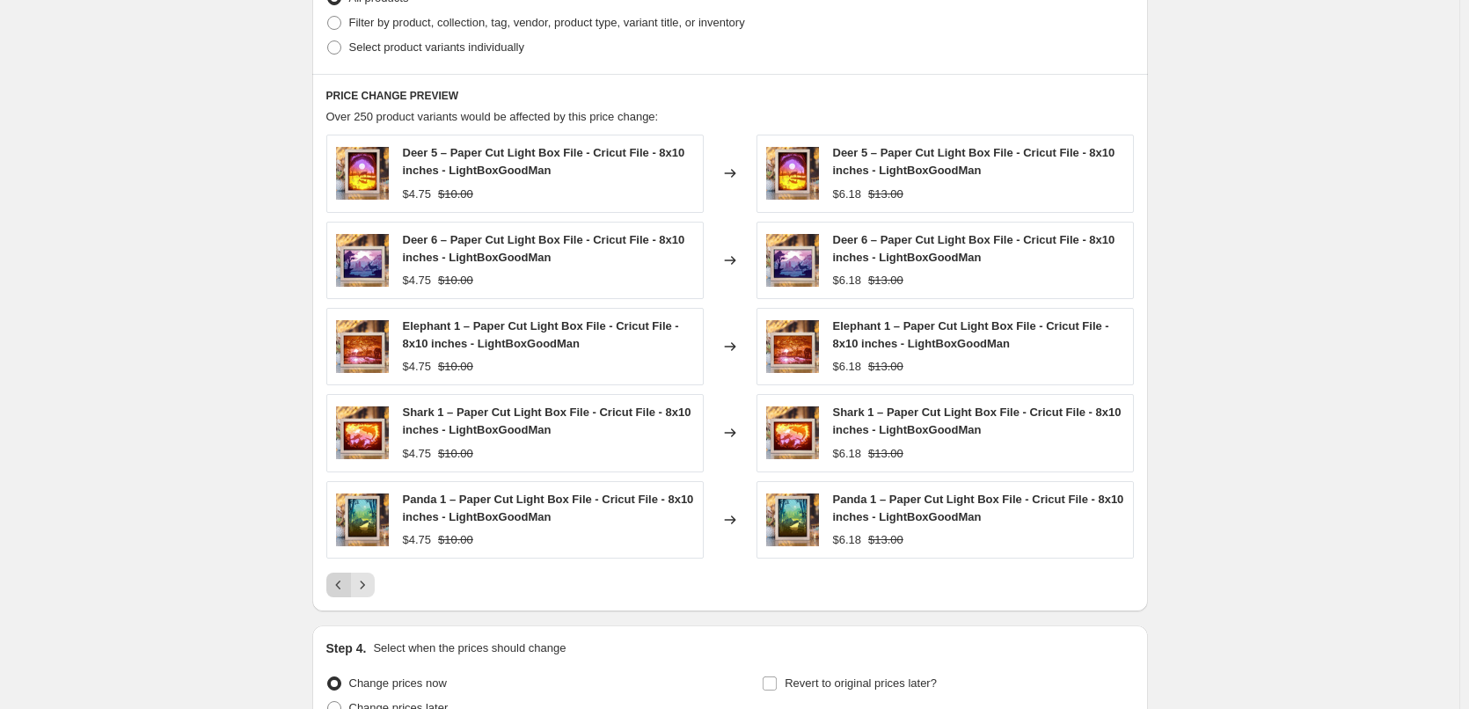
click at [347, 588] on icon "Previous" at bounding box center [339, 585] width 18 height 18
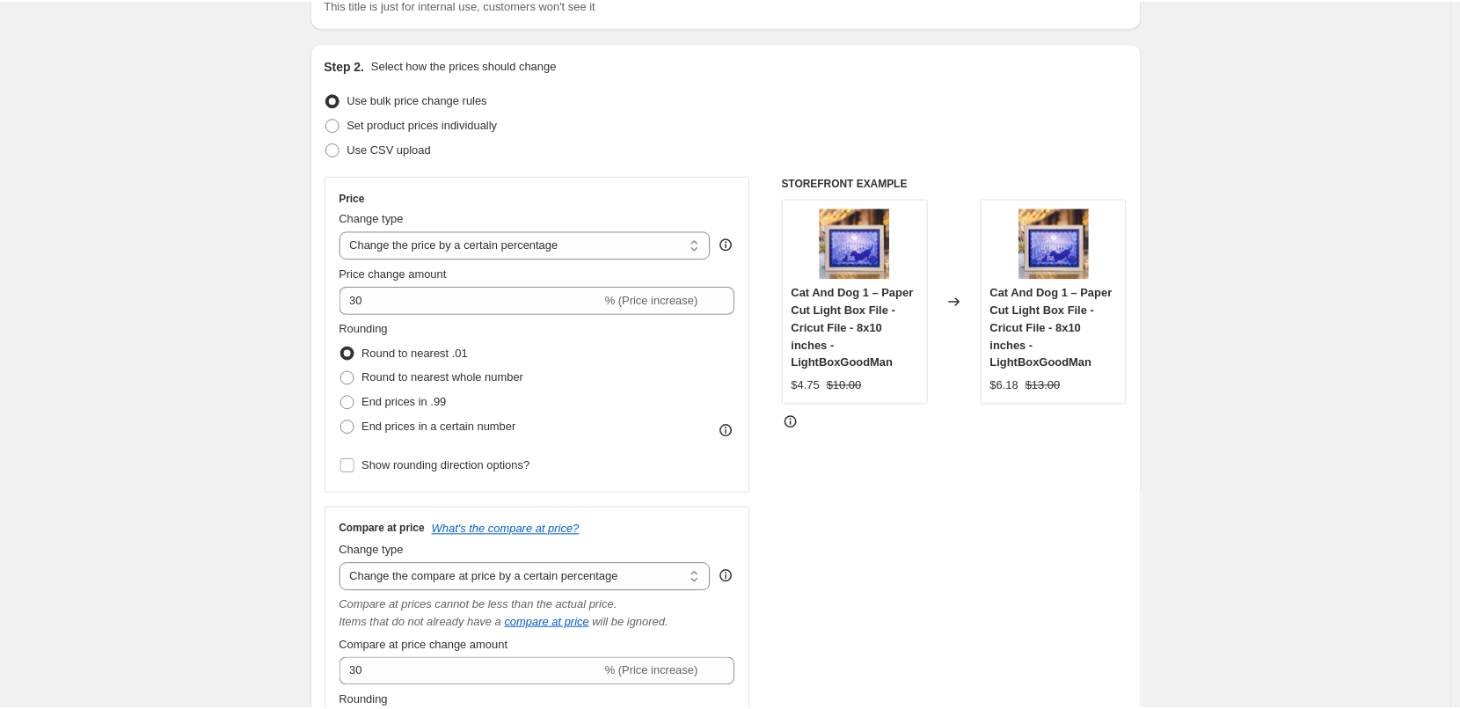
scroll to position [176, 0]
